Goal: Information Seeking & Learning: Learn about a topic

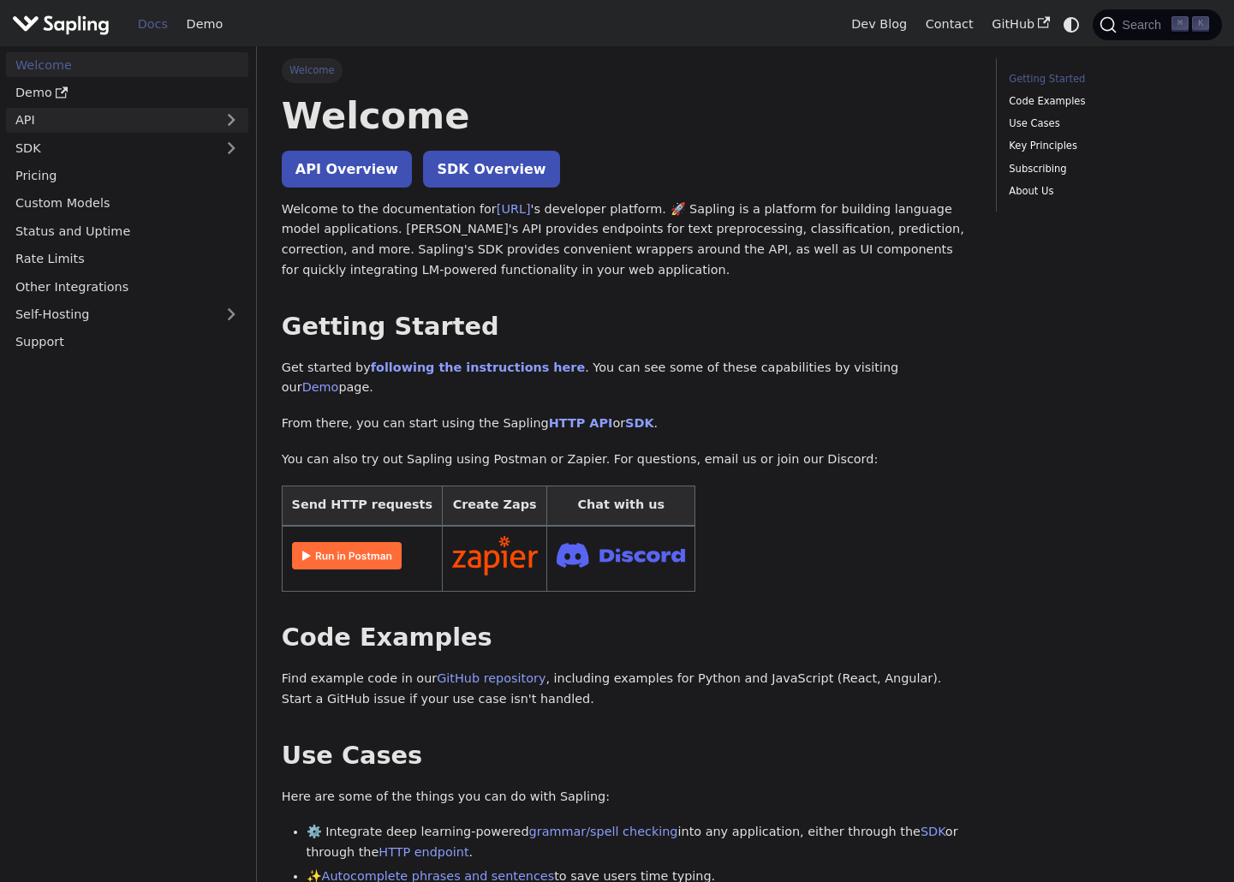
click at [131, 119] on link "API" at bounding box center [110, 120] width 208 height 25
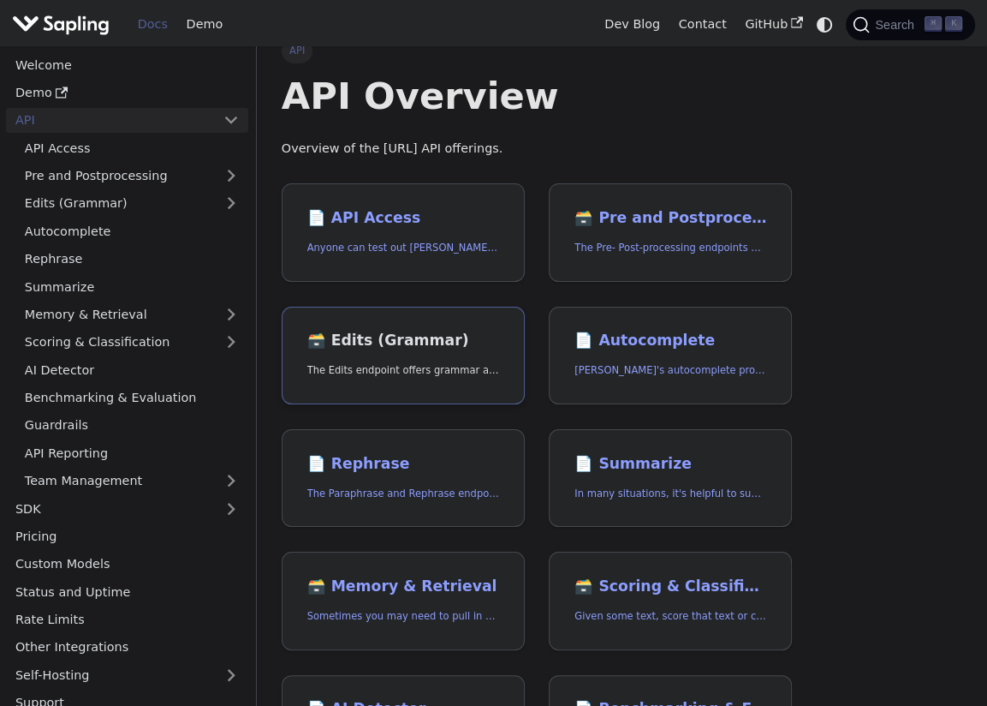
scroll to position [21, 0]
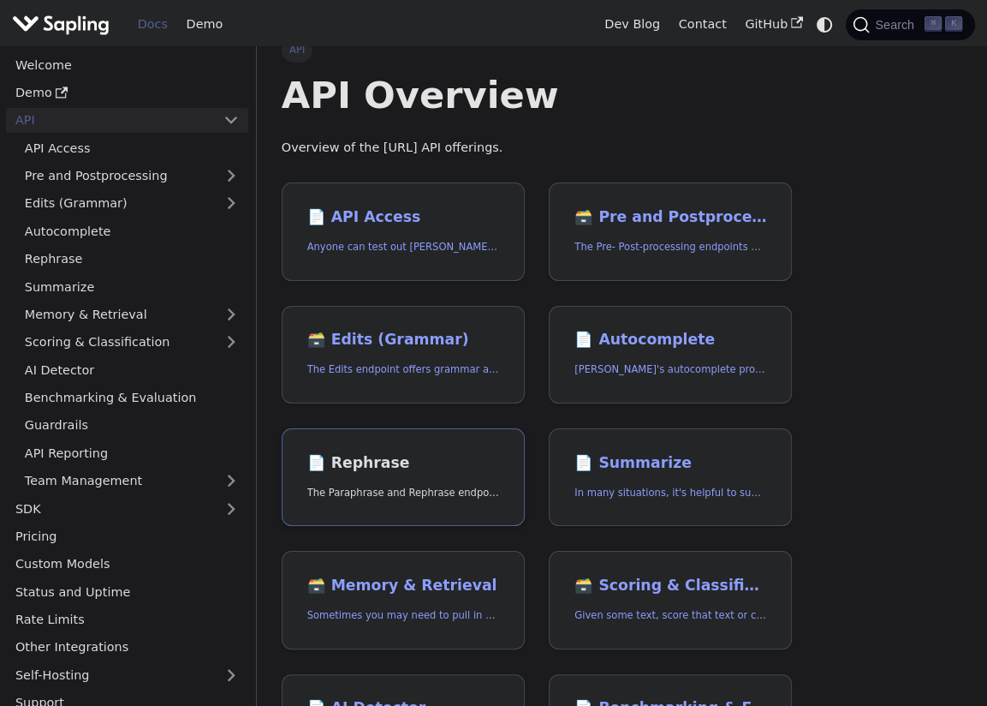
click at [387, 463] on h2 "📄️ Rephrase" at bounding box center [403, 463] width 192 height 19
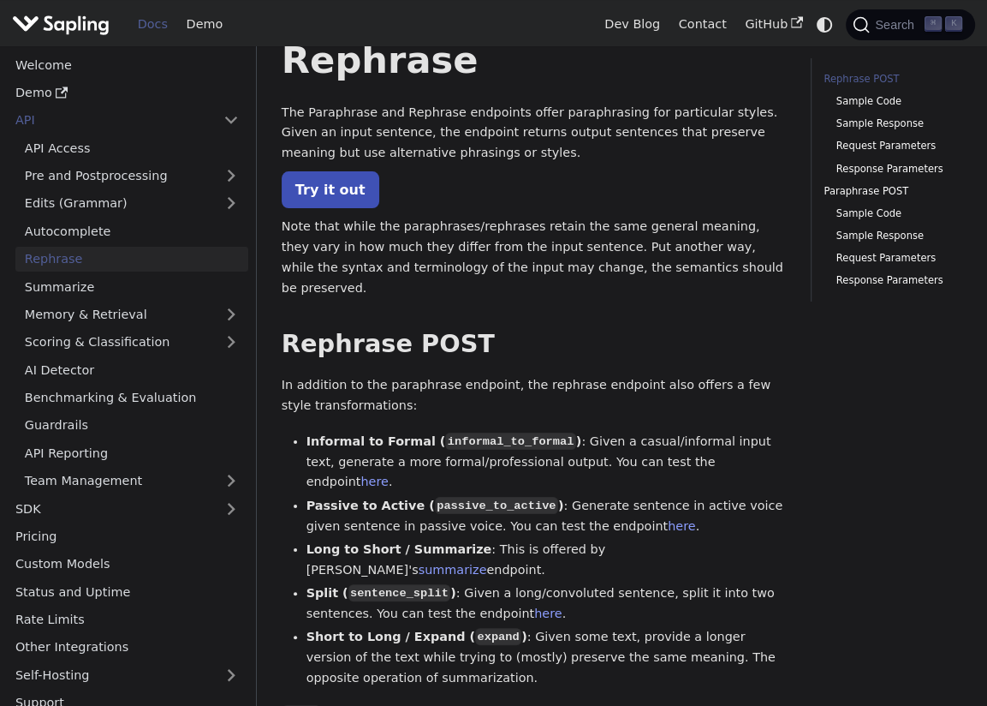
scroll to position [247, 0]
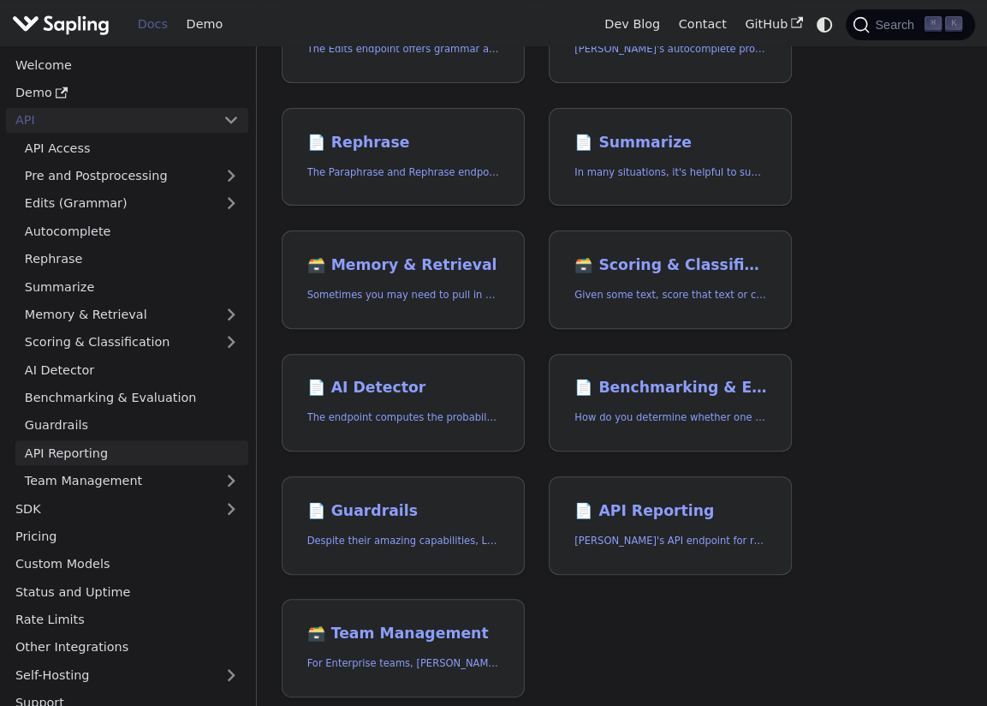
scroll to position [15, 0]
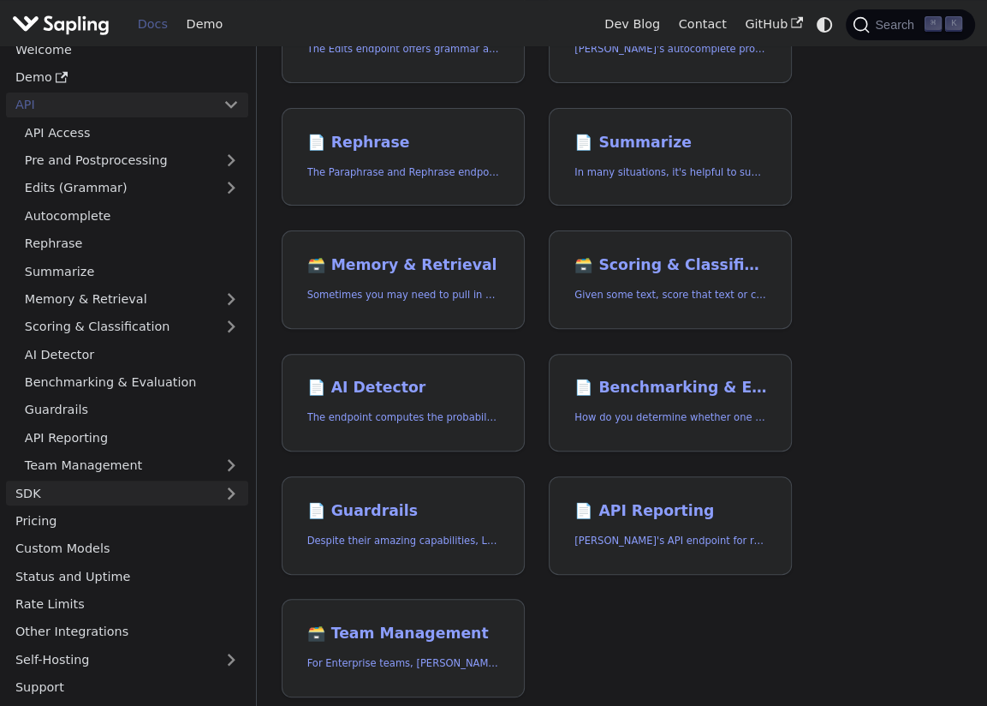
click at [92, 490] on link "SDK" at bounding box center [110, 492] width 208 height 25
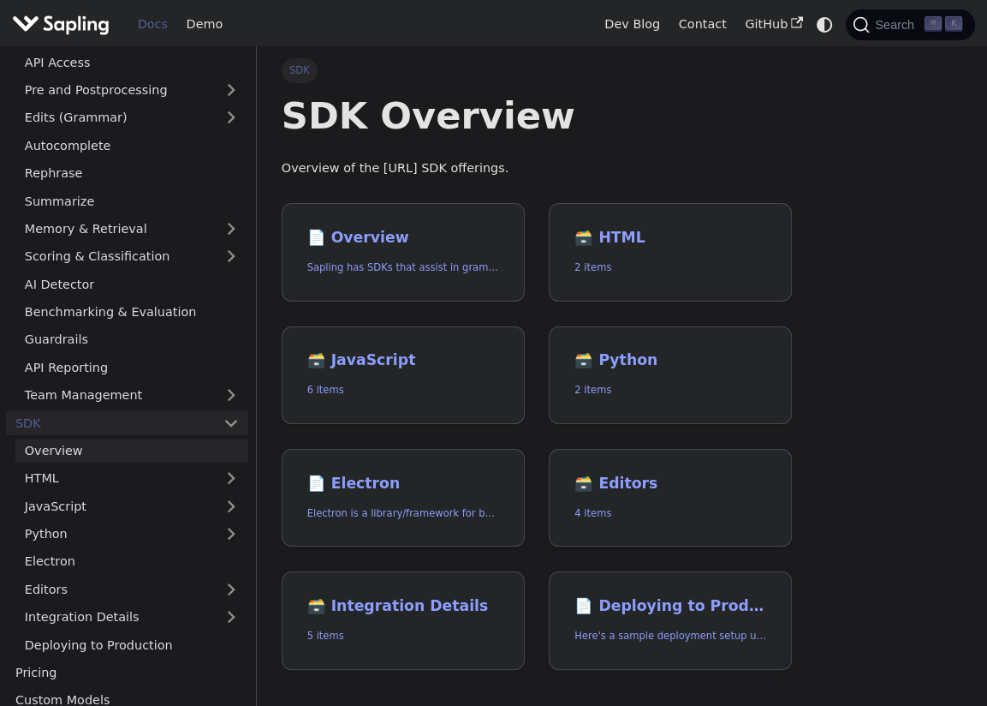
scroll to position [201, 0]
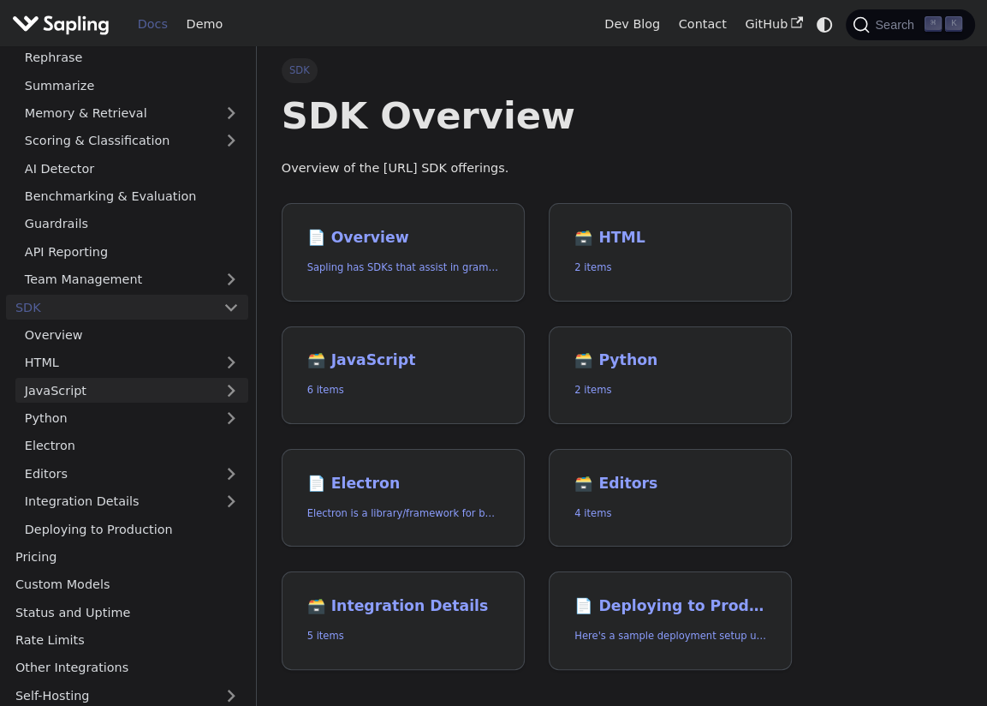
click at [124, 396] on link "JavaScript" at bounding box center [131, 390] width 233 height 25
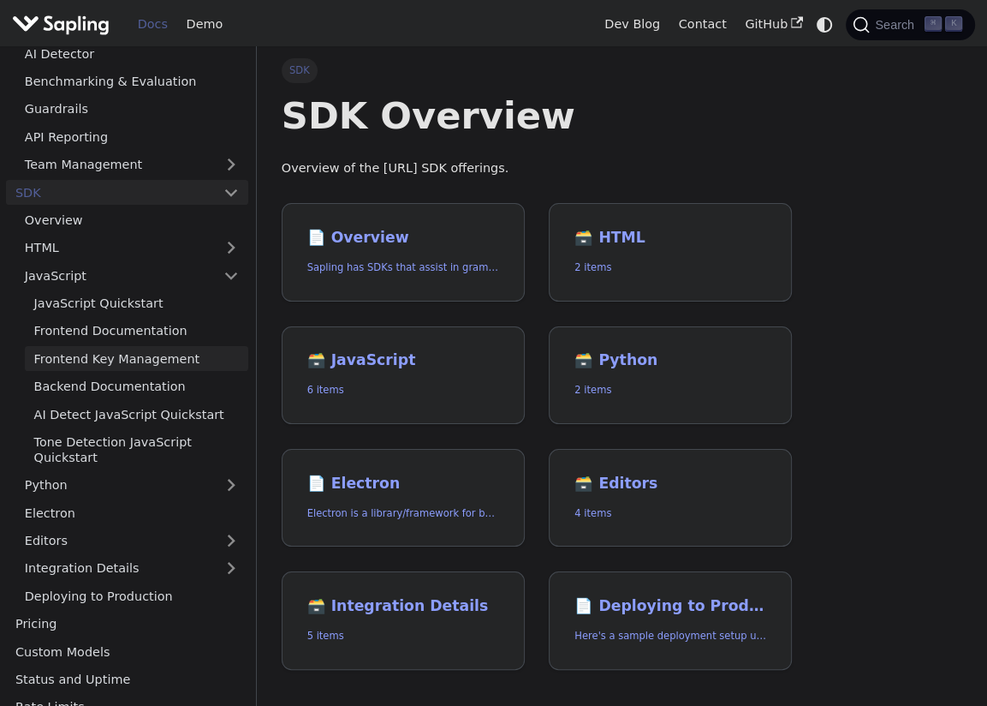
scroll to position [420, 0]
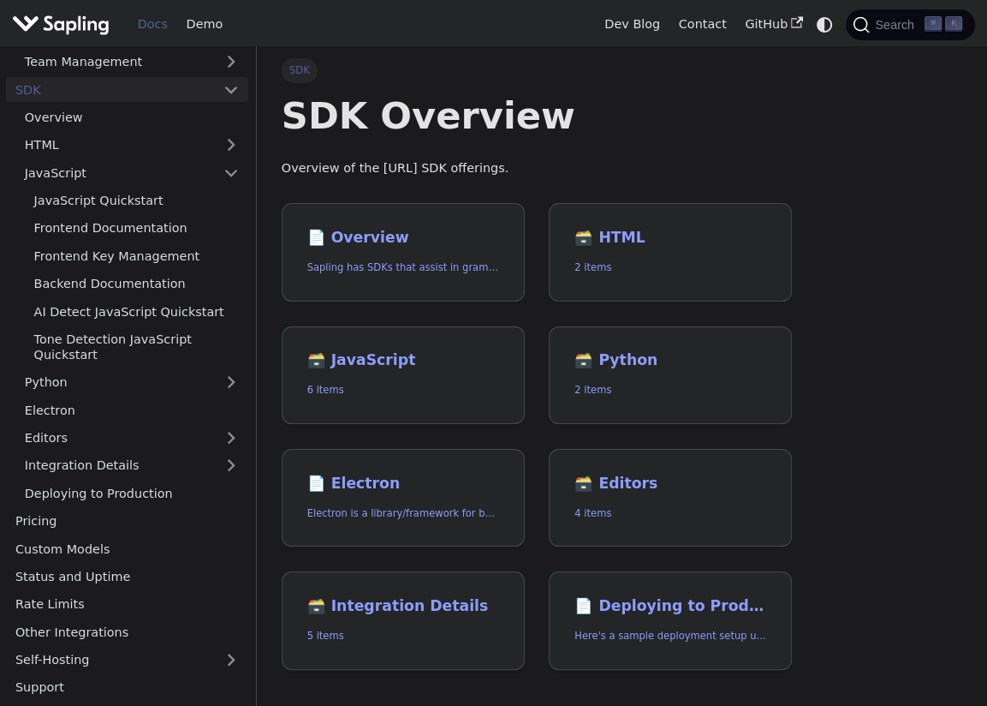
click at [555, 183] on div "SDK SDK Overview Overview of the [URL] SDK offerings. 📄️ Overview Sapling has S…" at bounding box center [537, 411] width 511 height 706
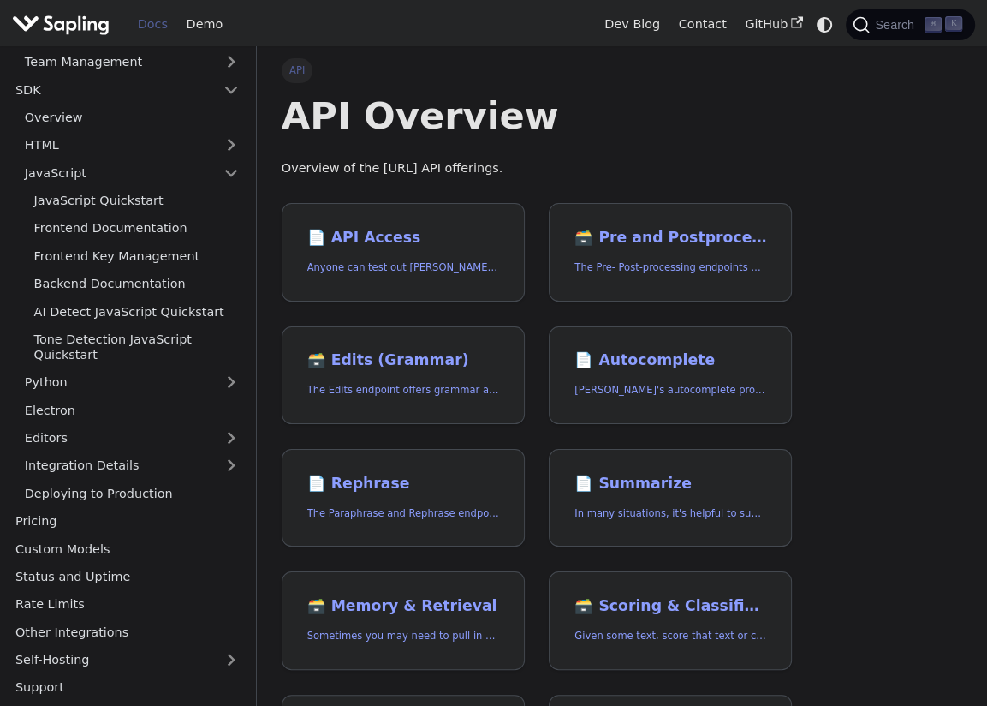
scroll to position [341, 0]
